Goal: Answer question/provide support

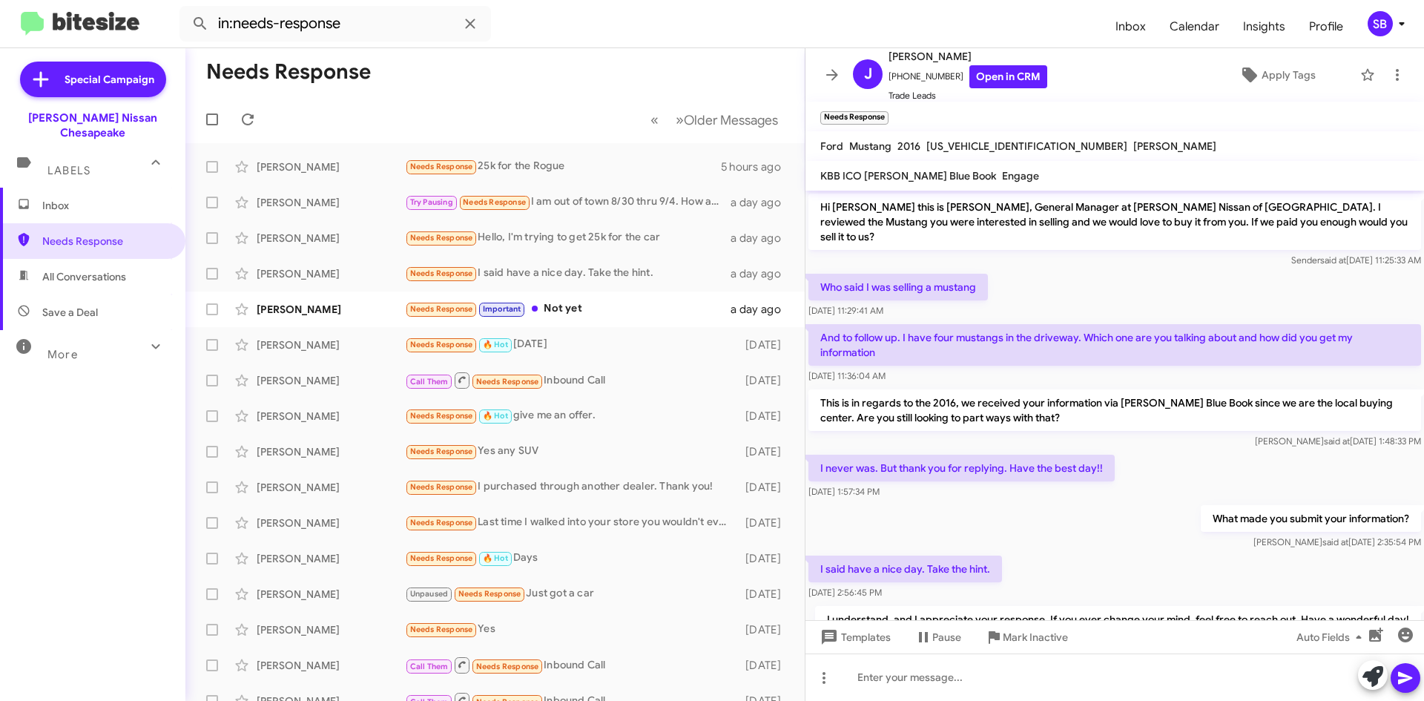
scroll to position [48, 0]
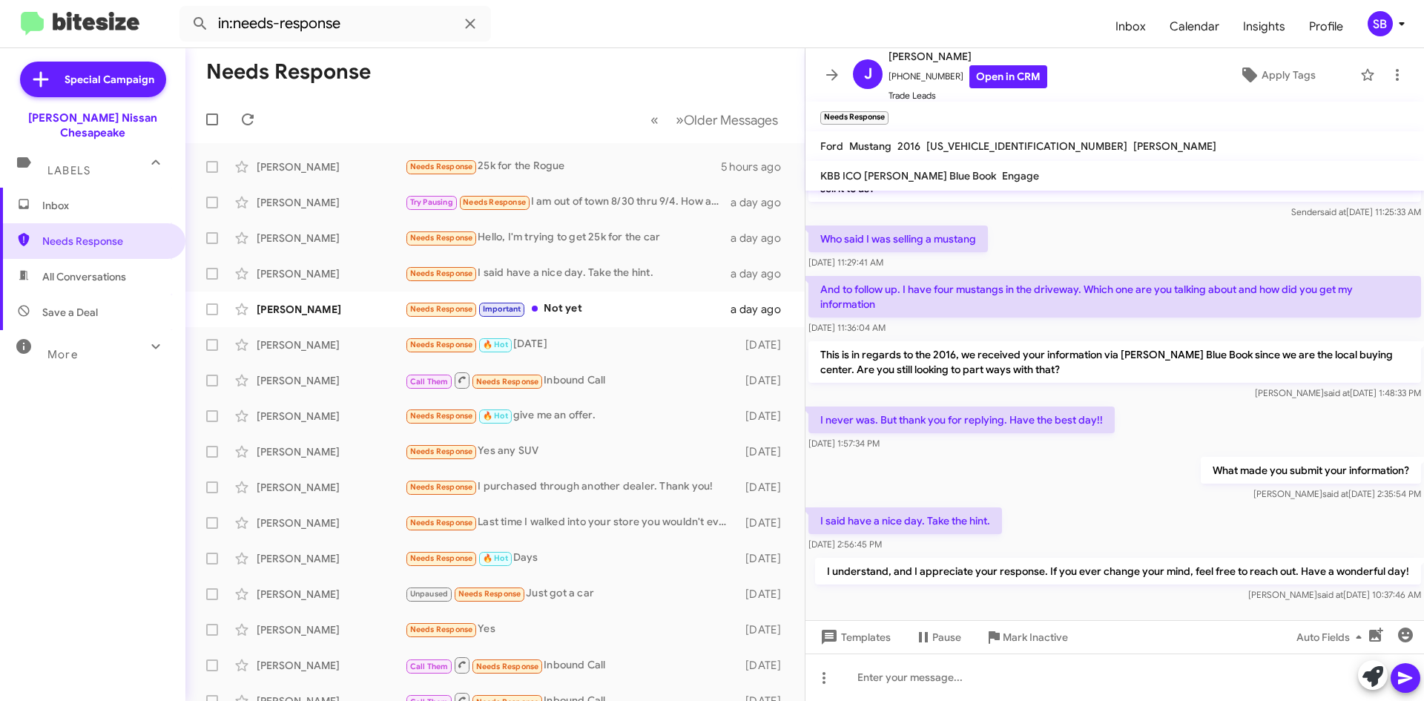
drag, startPoint x: 75, startPoint y: 227, endPoint x: 76, endPoint y: 205, distance: 21.6
click at [75, 234] on span "Needs Response" at bounding box center [105, 241] width 126 height 15
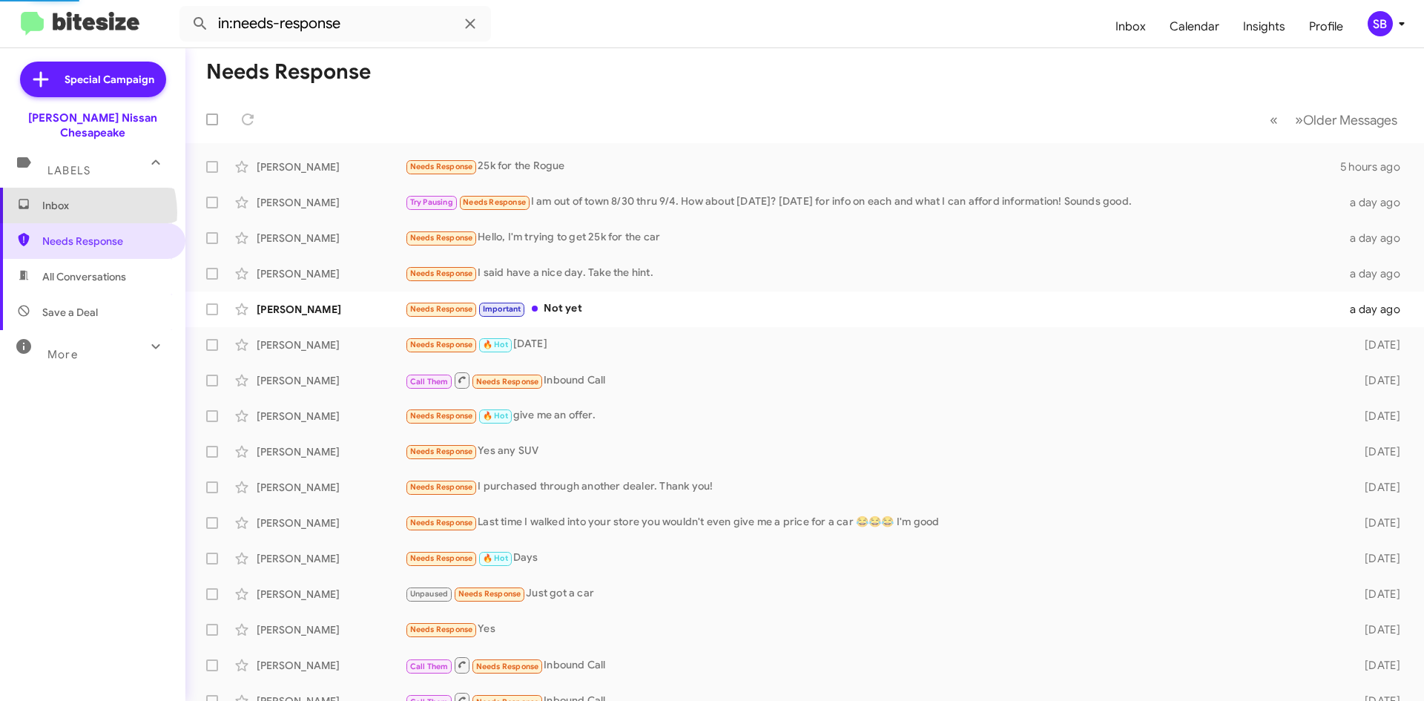
click at [77, 198] on span "Inbox" at bounding box center [92, 206] width 185 height 36
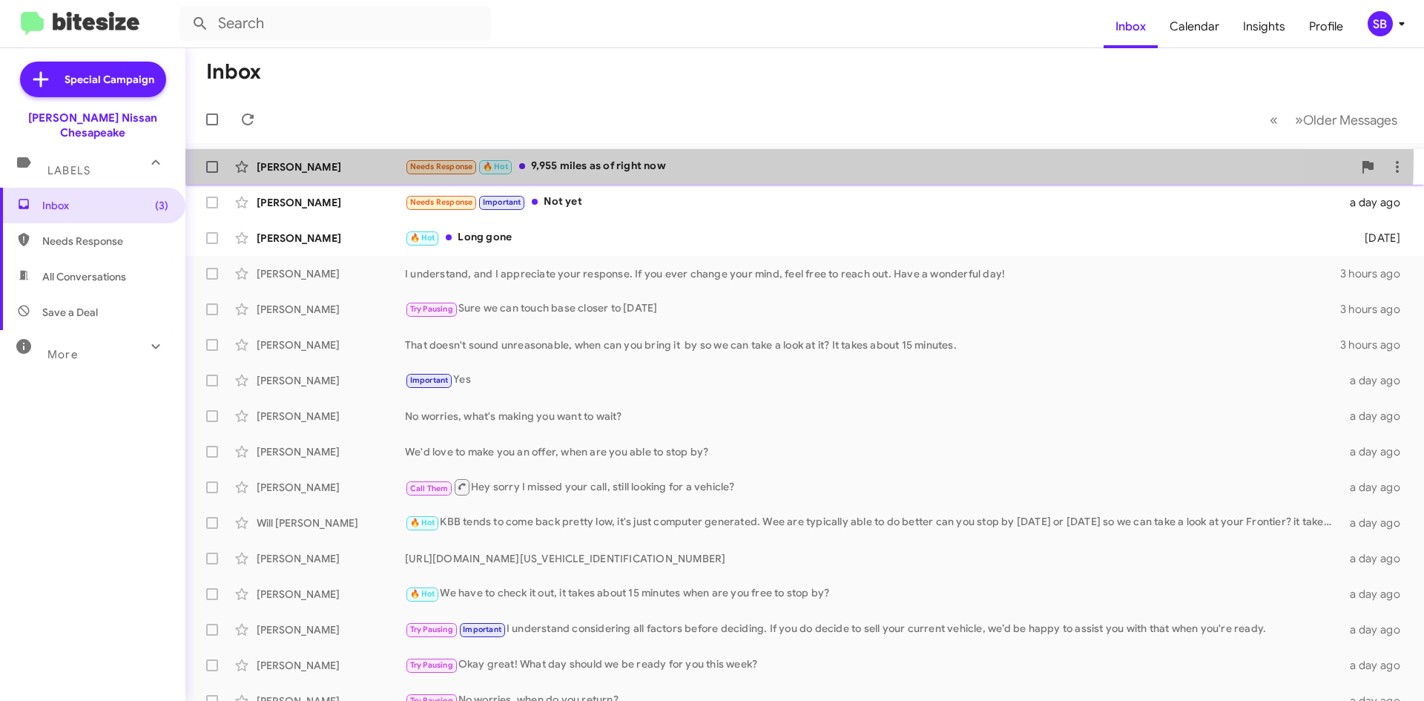
click at [605, 156] on div "[PERSON_NAME] Needs Response 🔥 Hot 9,955 miles as of right now 3 hours ago" at bounding box center [804, 167] width 1215 height 30
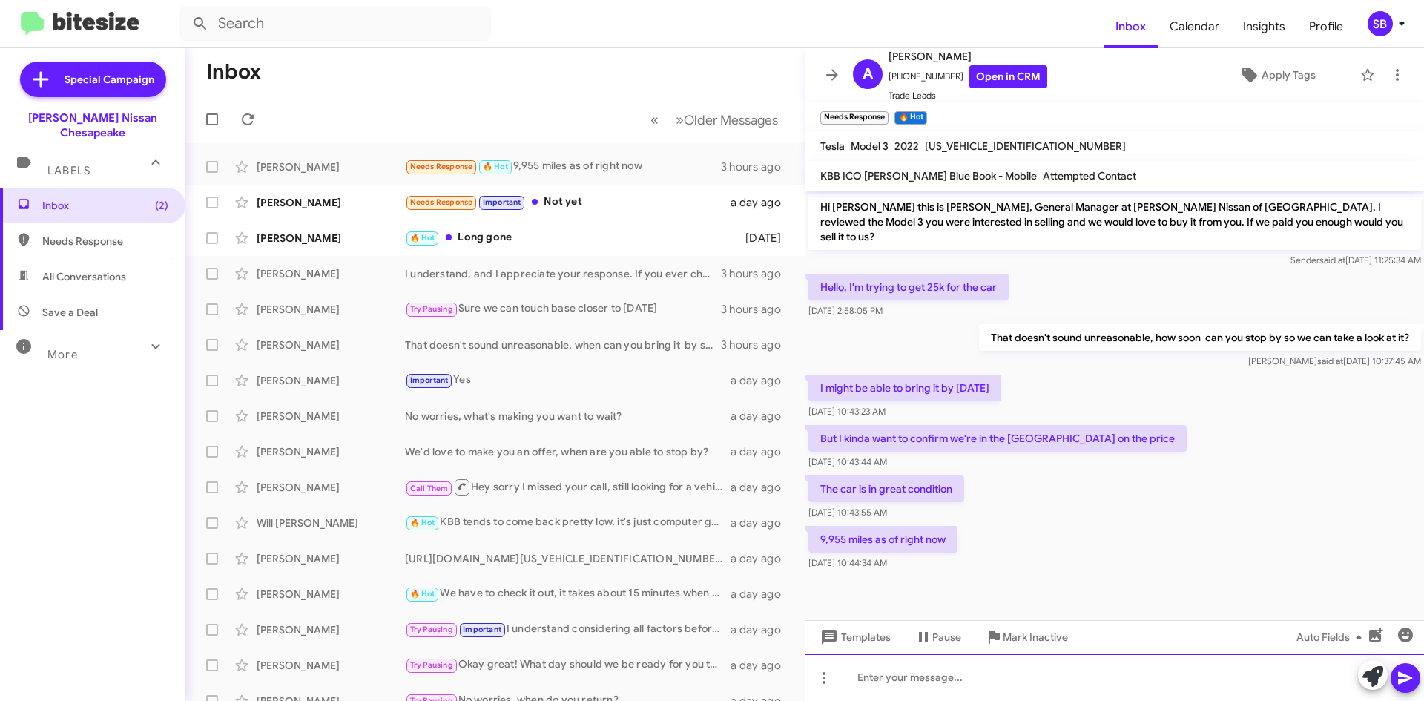
click at [946, 669] on div at bounding box center [1115, 677] width 619 height 47
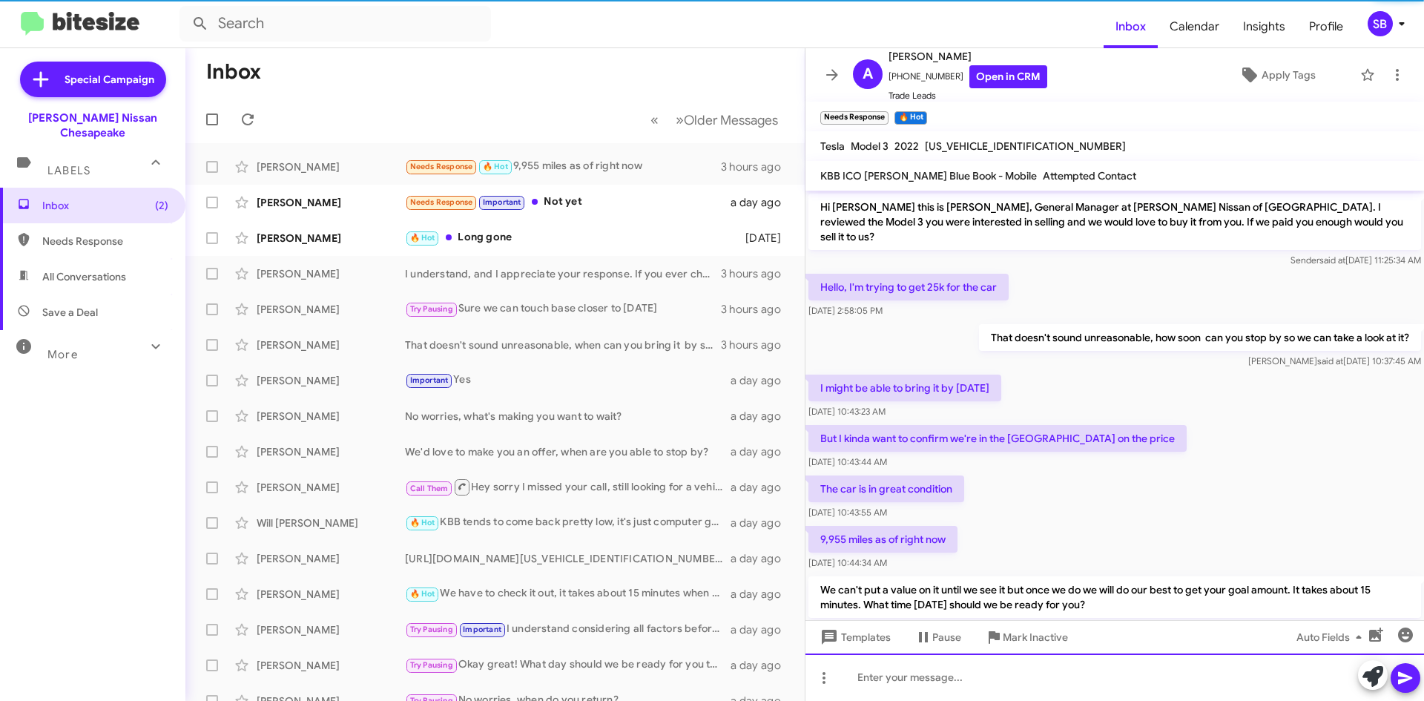
scroll to position [33, 0]
